Goal: Task Accomplishment & Management: Use online tool/utility

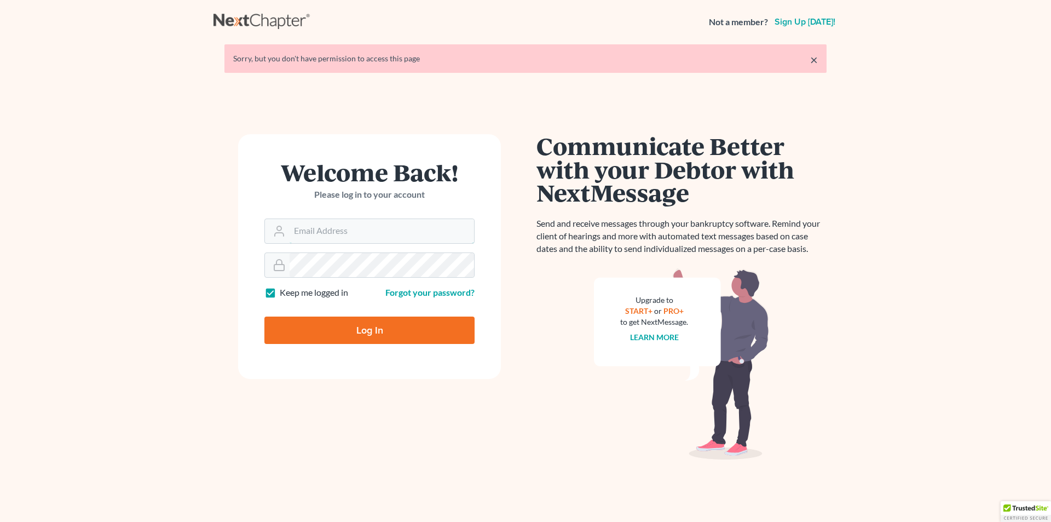
type input "[EMAIL_ADDRESS][DOMAIN_NAME]"
click at [360, 331] on input "Log In" at bounding box center [369, 329] width 210 height 27
type input "Thinking..."
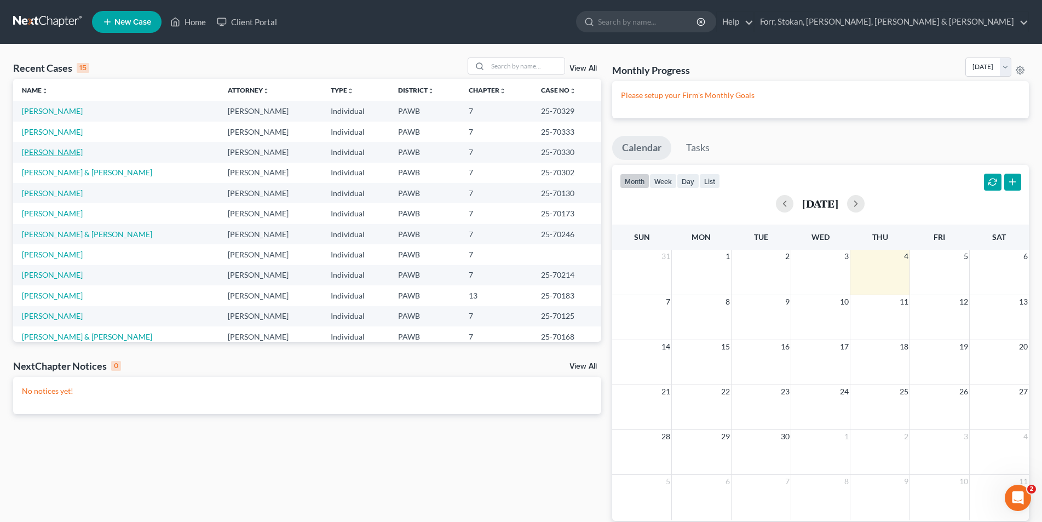
click at [49, 154] on link "[PERSON_NAME]" at bounding box center [52, 151] width 61 height 9
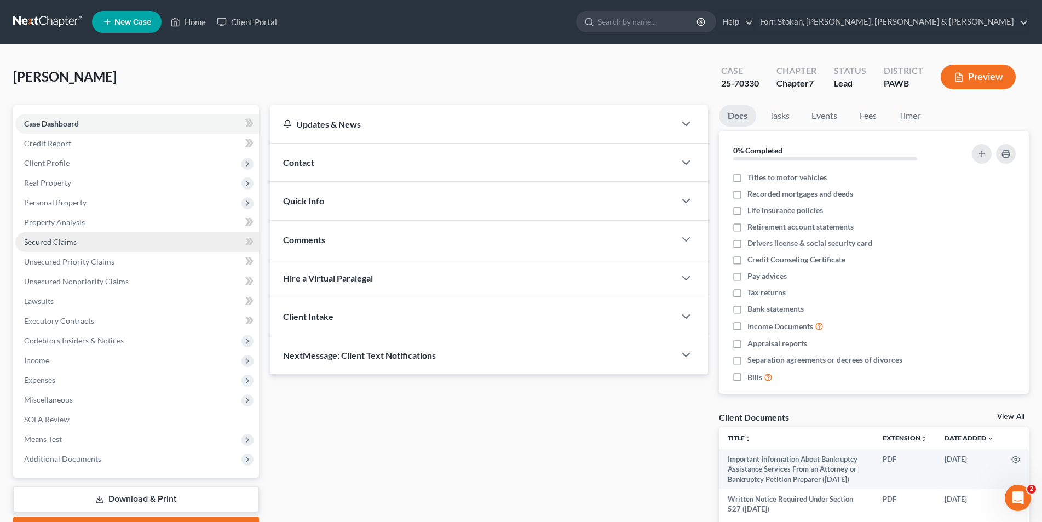
click at [45, 244] on span "Secured Claims" at bounding box center [50, 241] width 53 height 9
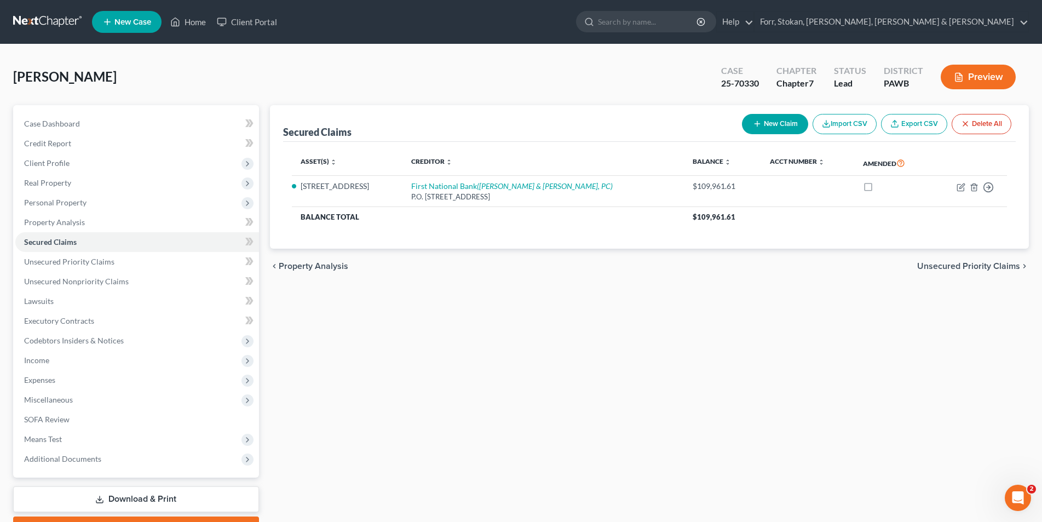
click at [967, 76] on button "Preview" at bounding box center [978, 77] width 75 height 25
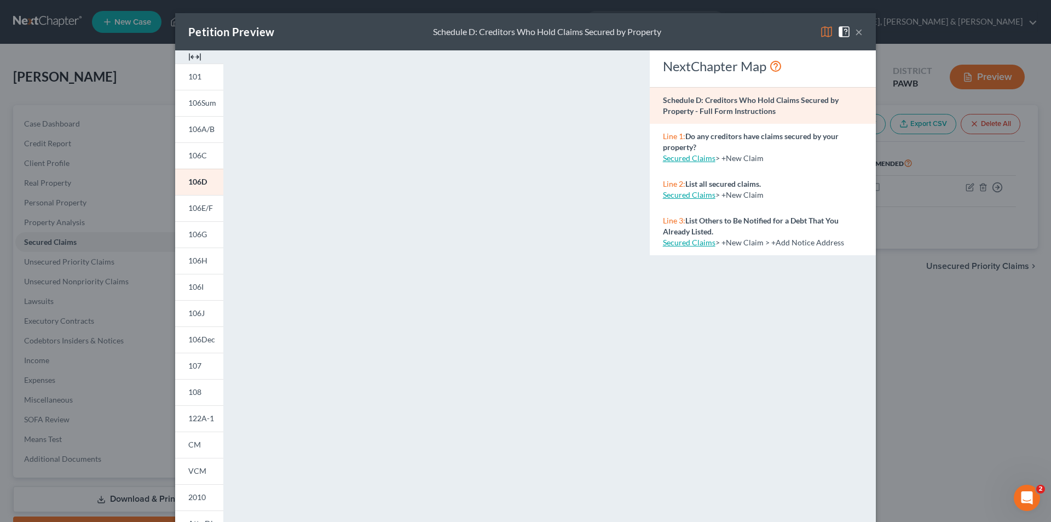
click at [855, 35] on button "×" at bounding box center [859, 31] width 8 height 13
